Goal: Task Accomplishment & Management: Manage account settings

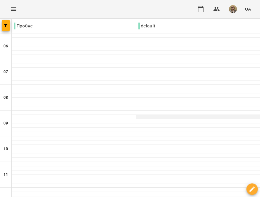
scroll to position [200, 0]
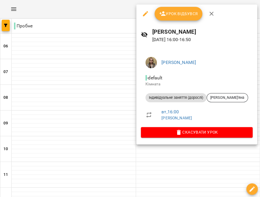
click at [183, 15] on span "Урок відбувся" at bounding box center [178, 13] width 39 height 7
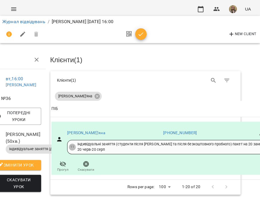
scroll to position [0, 20]
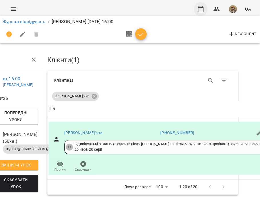
click at [199, 9] on icon "button" at bounding box center [200, 9] width 7 height 7
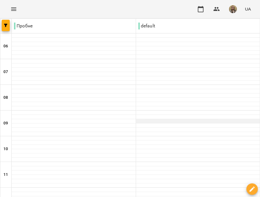
scroll to position [191, 0]
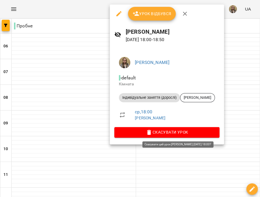
click at [187, 132] on span "Скасувати Урок" at bounding box center [167, 132] width 96 height 7
click at [181, 132] on span "Скасувати Урок" at bounding box center [167, 132] width 96 height 7
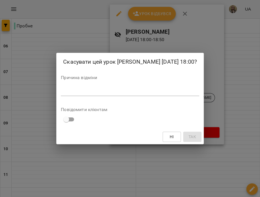
click at [61, 90] on textarea at bounding box center [130, 90] width 138 height 5
click at [223, 187] on div "Скасувати цей урок [PERSON_NAME] [DATE] 18:00? Причина відміни * Повідомити клі…" at bounding box center [130, 98] width 260 height 197
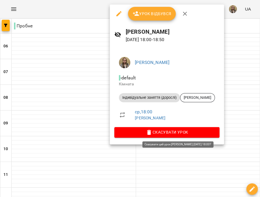
click at [192, 133] on span "Скасувати Урок" at bounding box center [167, 132] width 96 height 7
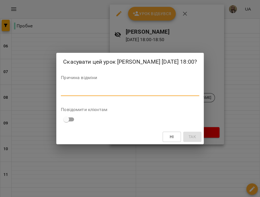
click at [66, 89] on textarea at bounding box center [130, 90] width 138 height 5
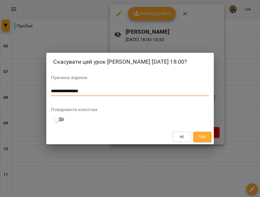
type textarea "**********"
click at [207, 141] on button "Так" at bounding box center [202, 137] width 18 height 10
